Goal: Find specific page/section: Find specific page/section

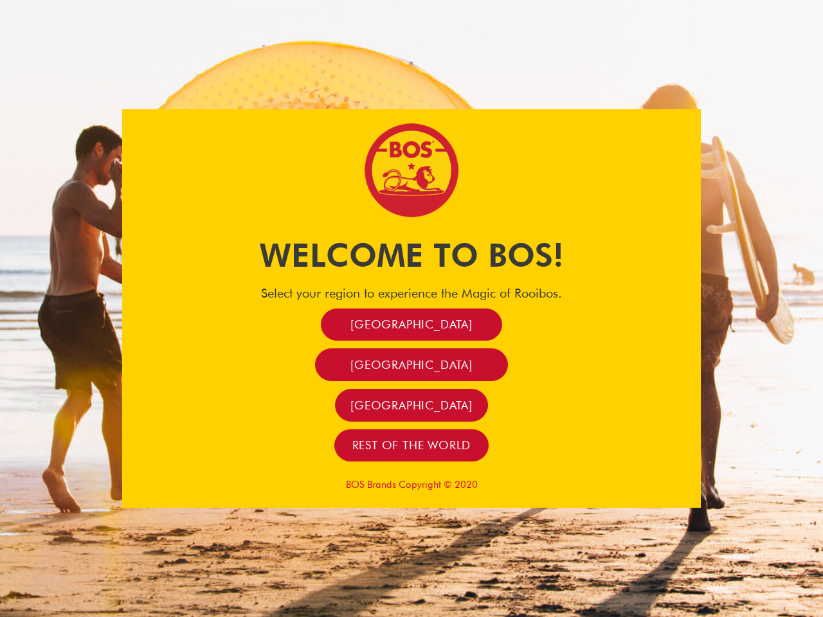
click at [412, 324] on span "[GEOGRAPHIC_DATA]" at bounding box center [411, 324] width 122 height 15
click at [411, 365] on span "[GEOGRAPHIC_DATA]" at bounding box center [411, 365] width 122 height 15
click at [412, 405] on span "[GEOGRAPHIC_DATA]" at bounding box center [411, 405] width 122 height 15
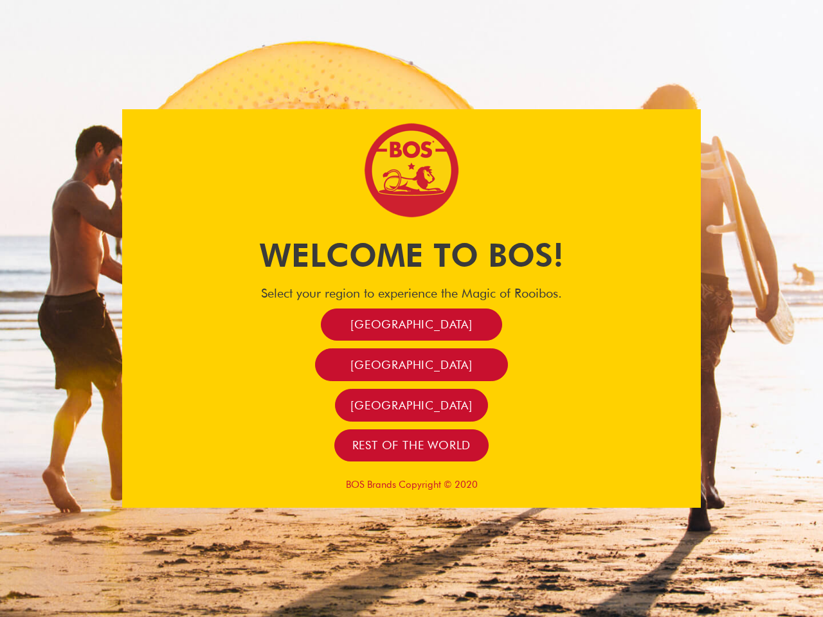
click at [412, 405] on span "[GEOGRAPHIC_DATA]" at bounding box center [411, 405] width 122 height 15
click at [412, 445] on span "Rest of the world" at bounding box center [411, 445] width 119 height 15
